Goal: Task Accomplishment & Management: Use online tool/utility

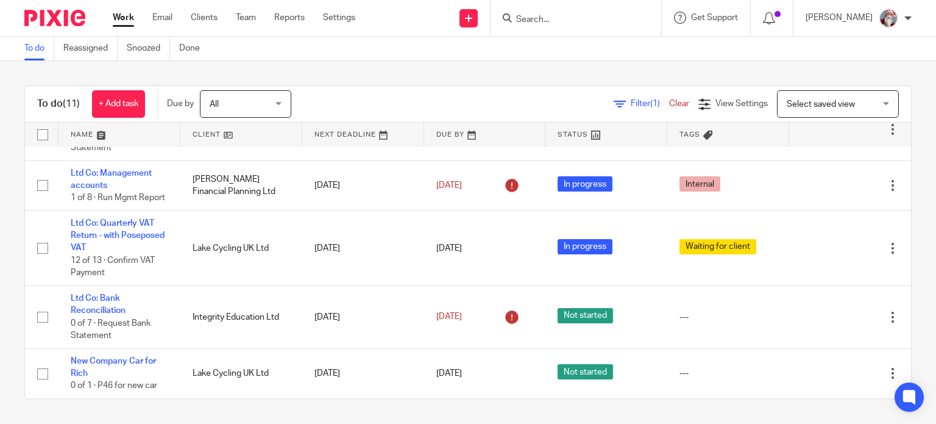
scroll to position [422, 0]
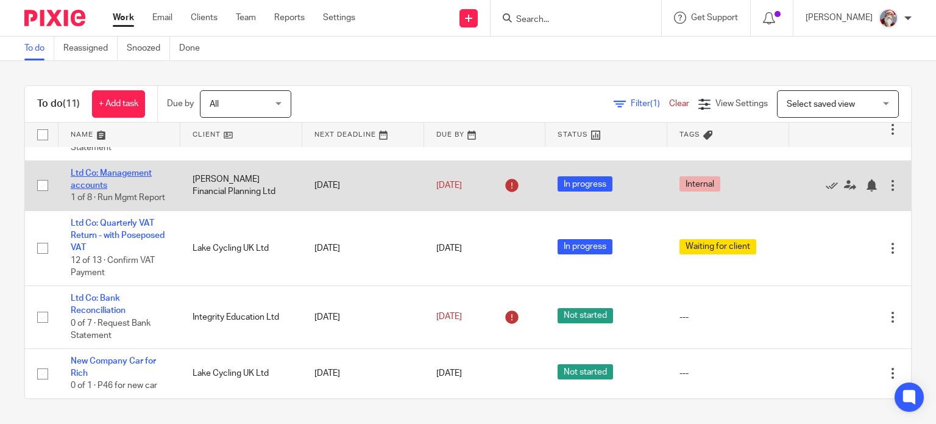
click at [124, 169] on link "Ltd Co: Management accounts" at bounding box center [111, 179] width 81 height 21
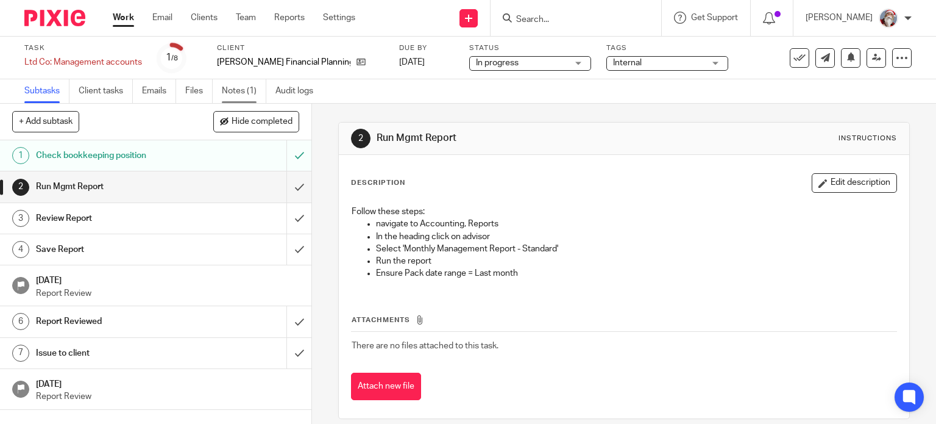
click at [239, 87] on link "Notes (1)" at bounding box center [244, 91] width 45 height 24
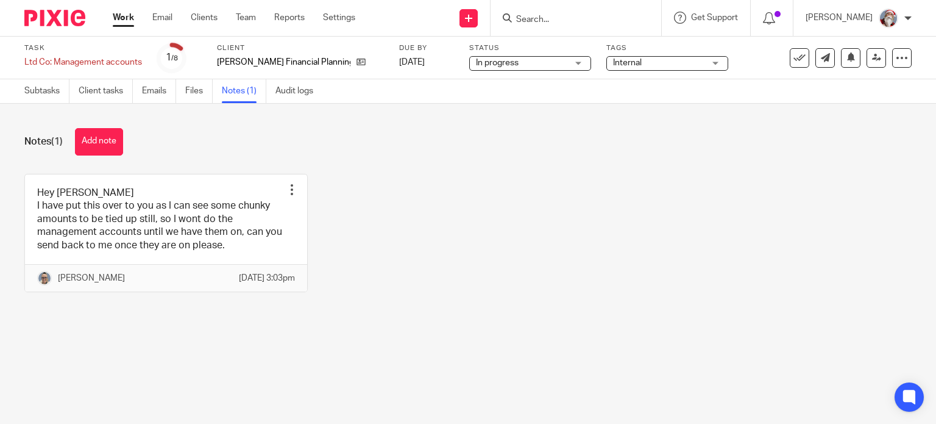
click at [122, 14] on link "Work" at bounding box center [123, 18] width 21 height 12
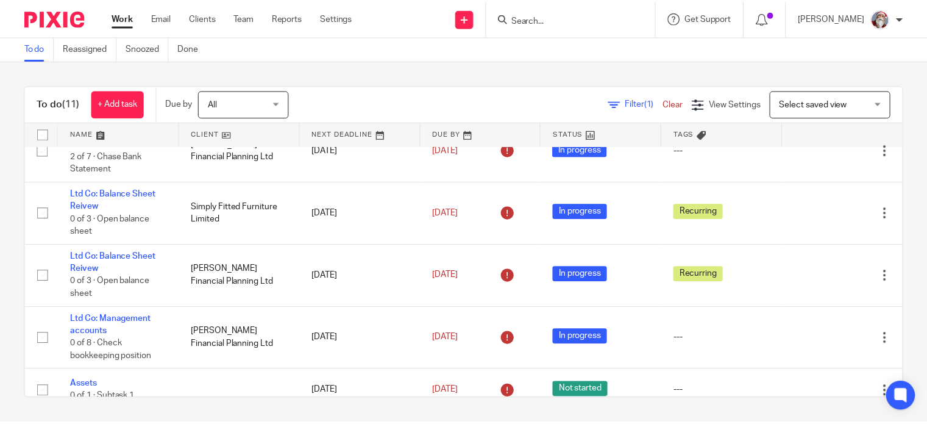
scroll to position [98, 0]
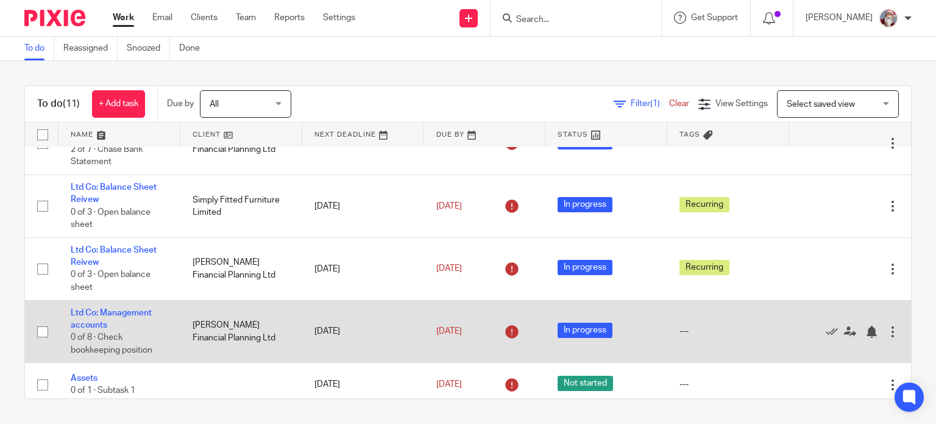
click at [41, 332] on input "checkbox" at bounding box center [42, 331] width 23 height 23
checkbox input "true"
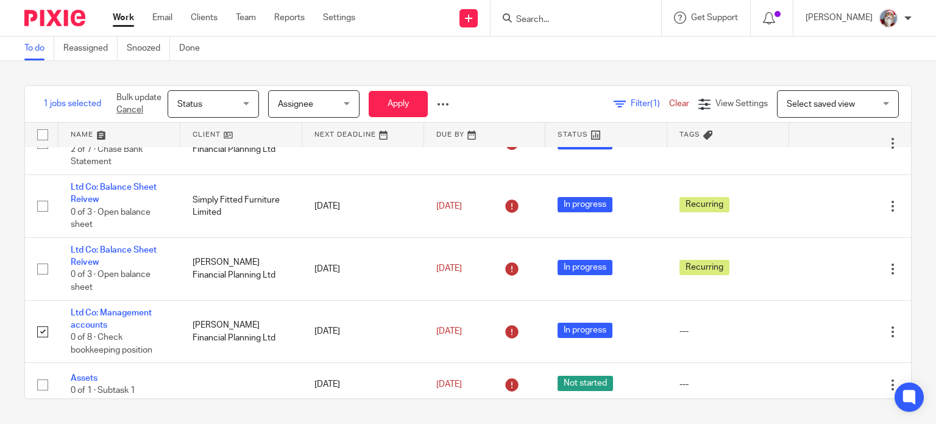
click at [451, 108] on div "Bulk update Cancel Status Status Status Not started In progress Done Assignee A…" at bounding box center [282, 104] width 351 height 36
click at [445, 104] on div at bounding box center [443, 104] width 12 height 12
click at [419, 149] on button "Delete" at bounding box center [415, 151] width 63 height 16
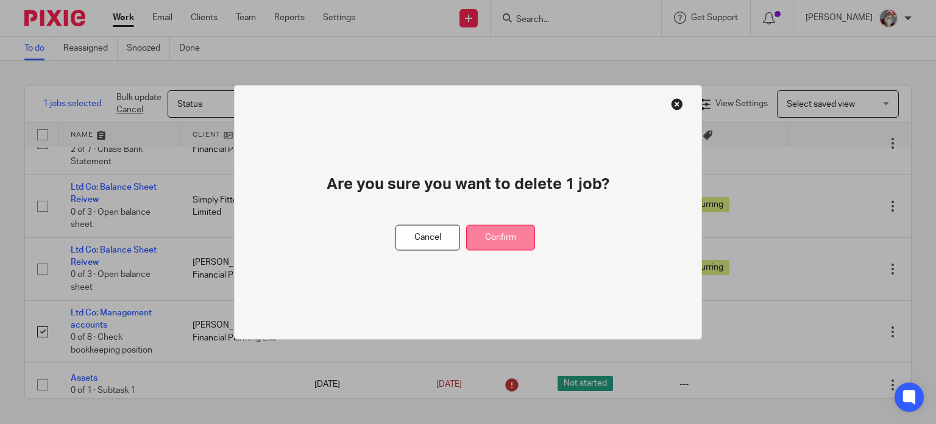
click at [496, 236] on button "Confirm" at bounding box center [500, 237] width 69 height 26
